Goal: Task Accomplishment & Management: Manage account settings

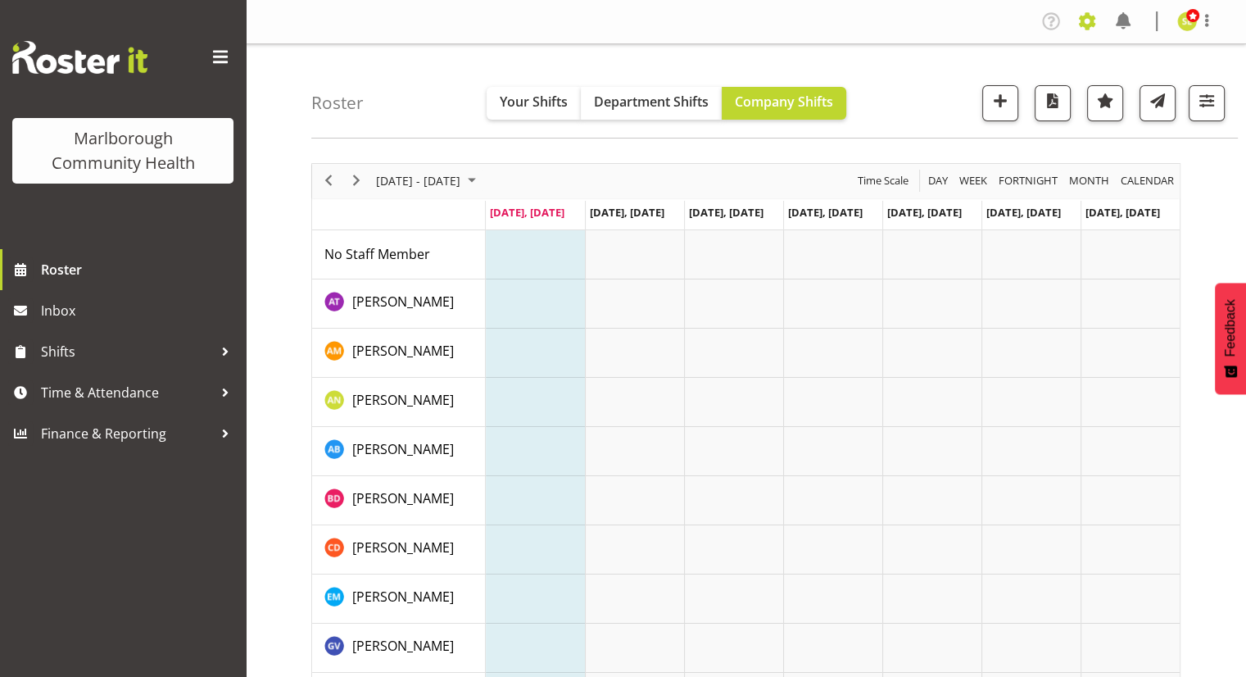
click at [1096, 19] on span at bounding box center [1087, 21] width 26 height 26
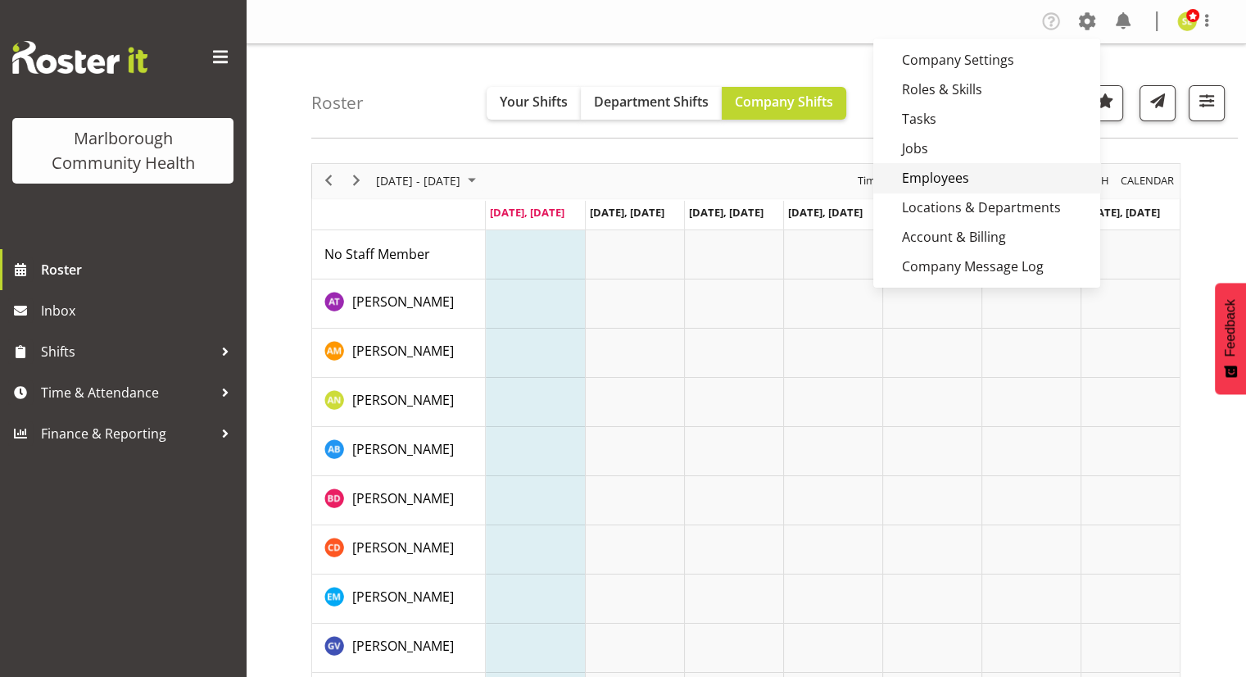
click at [943, 177] on link "Employees" at bounding box center [986, 177] width 227 height 29
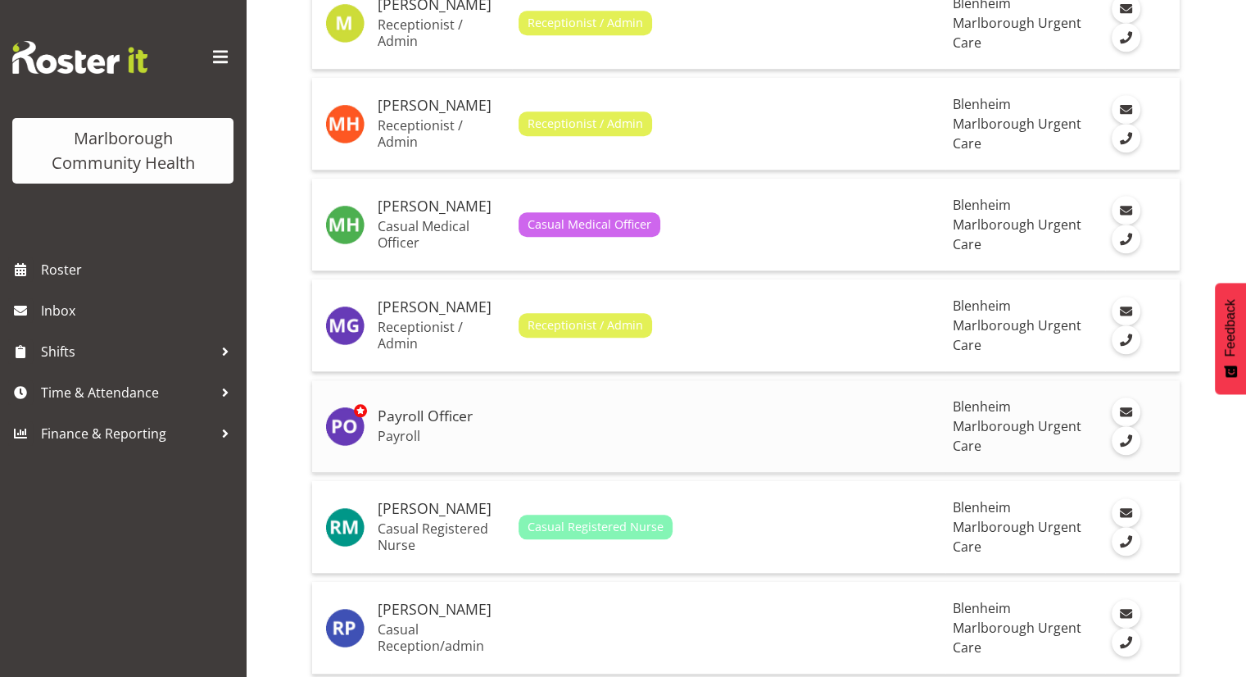
scroll to position [1475, 0]
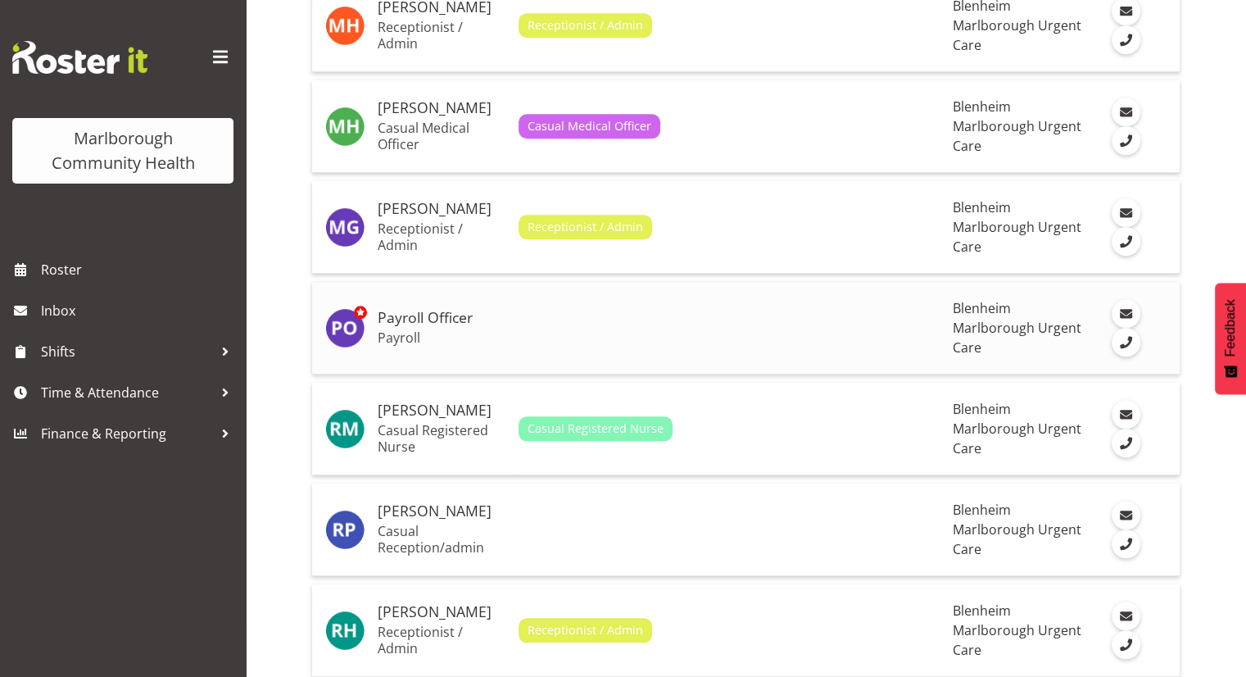
click at [465, 319] on h5 "Payroll Officer" at bounding box center [442, 318] width 128 height 16
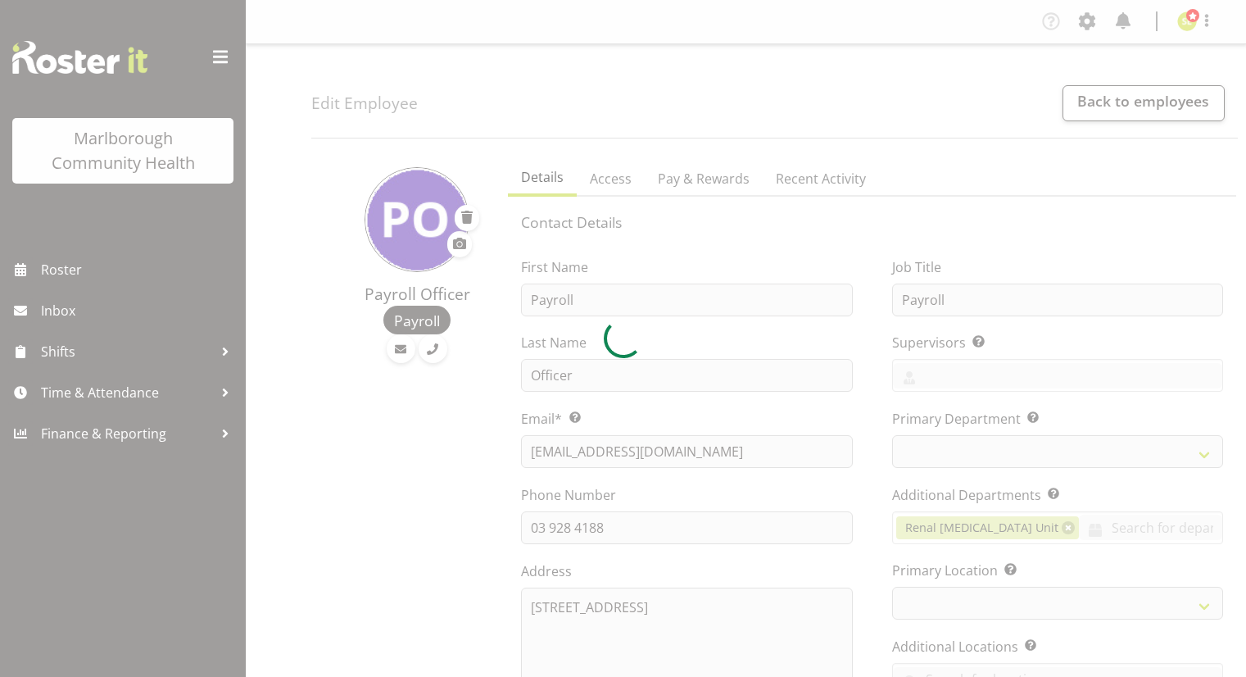
select select "TimelineWeek"
select select
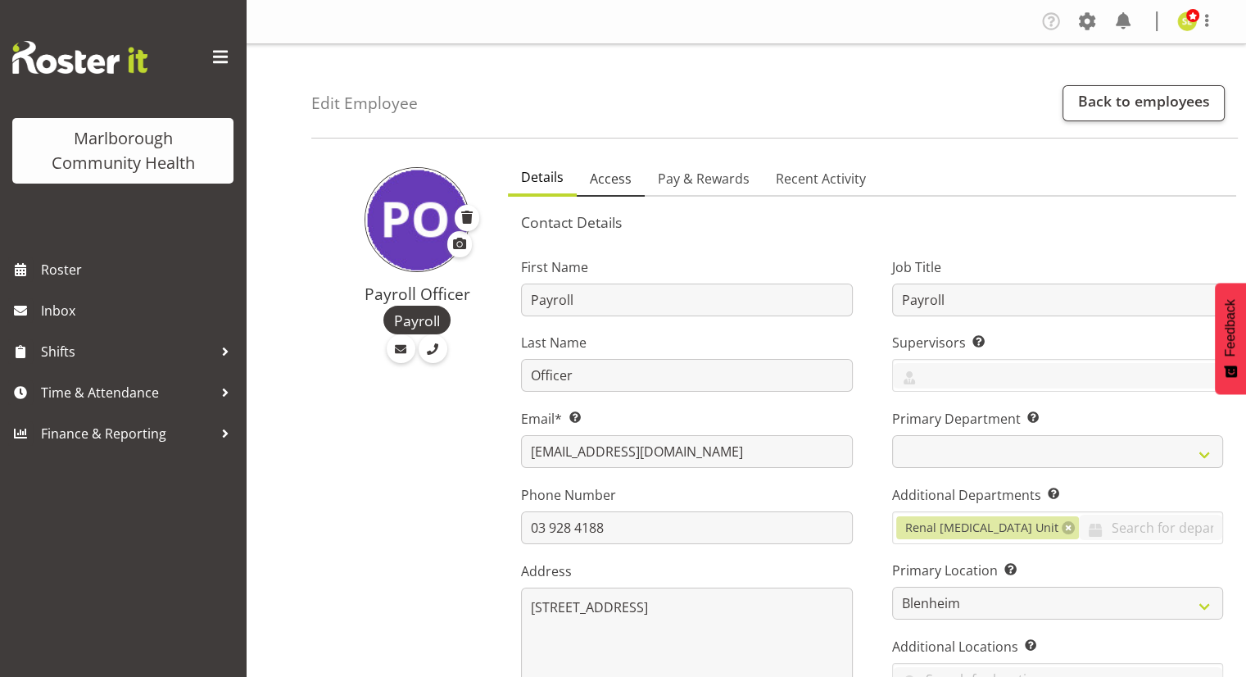
click at [595, 172] on span "Access" at bounding box center [611, 179] width 42 height 20
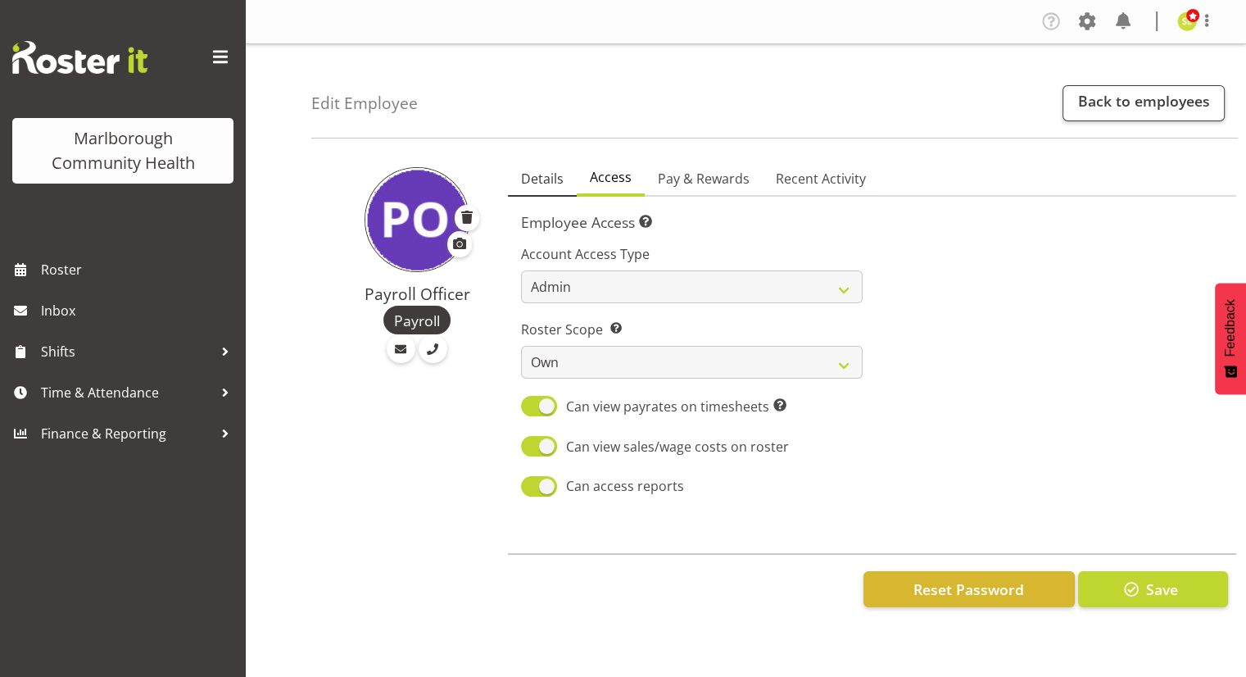
click at [547, 179] on span "Details" at bounding box center [542, 179] width 43 height 20
